Goal: Information Seeking & Learning: Learn about a topic

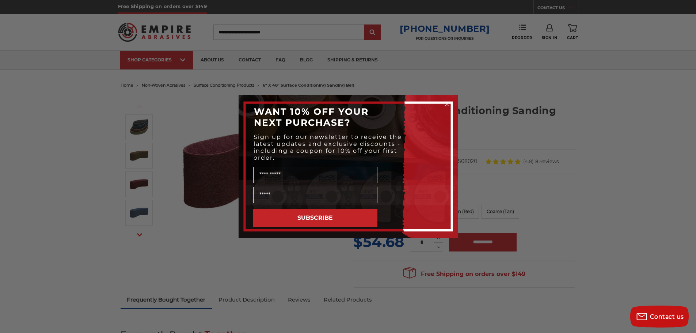
click at [447, 102] on circle "Close dialog" at bounding box center [446, 104] width 7 height 7
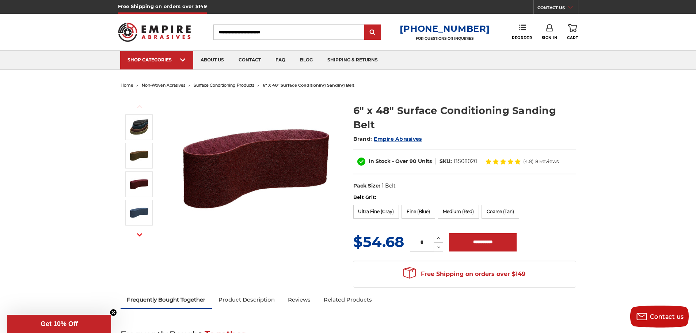
click at [218, 83] on span "surface conditioning products" at bounding box center [224, 85] width 61 height 5
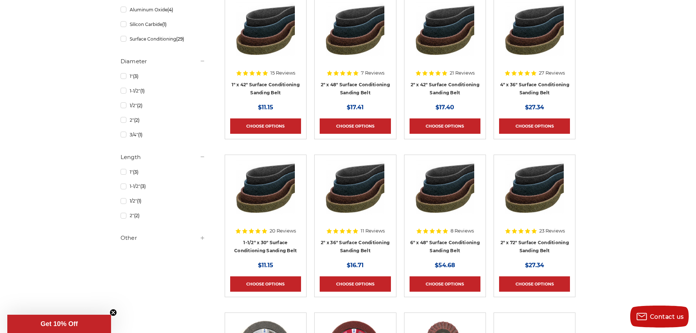
scroll to position [329, 0]
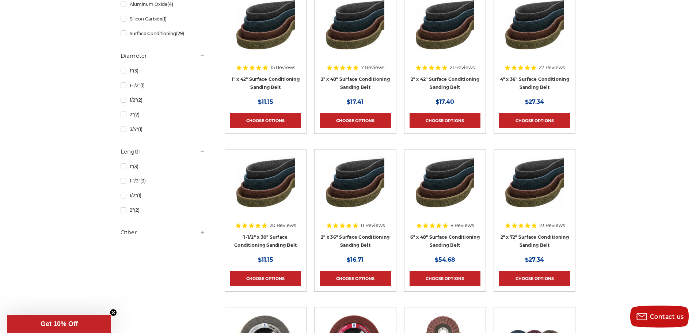
click at [361, 241] on h4 "2" x 36" Surface Conditioning Sanding Belt" at bounding box center [355, 243] width 71 height 20
click at [358, 238] on link "2" x 36" Surface Conditioning Sanding Belt" at bounding box center [355, 241] width 69 height 14
